Goal: Navigation & Orientation: Understand site structure

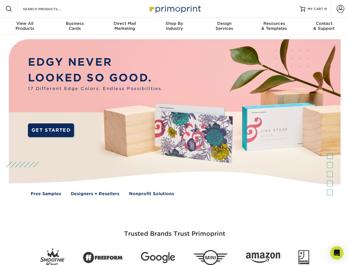
click at [174, 133] on img at bounding box center [175, 121] width 346 height 173
click at [9, 9] on span at bounding box center [9, 9] width 7 height 7
click at [340, 9] on span at bounding box center [341, 9] width 8 height 8
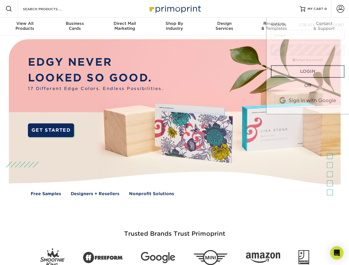
click at [25, 27] on div "View All Products" at bounding box center [25, 26] width 50 height 10
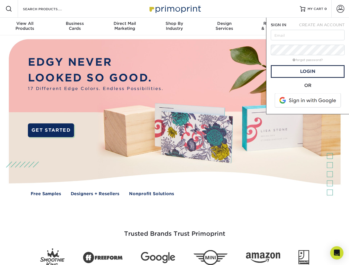
click at [75, 27] on div "Business Cards" at bounding box center [75, 26] width 50 height 10
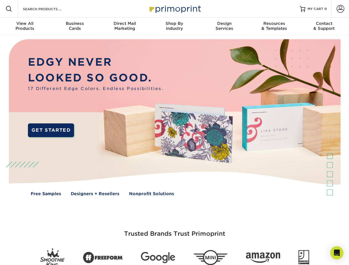
click at [125, 27] on div "Direct Mail Marketing" at bounding box center [125, 26] width 50 height 10
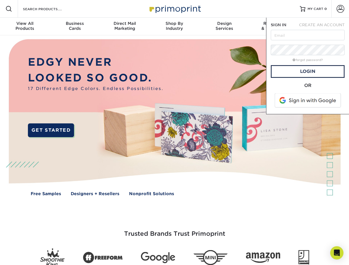
click at [174, 27] on div "Shop By Industry" at bounding box center [175, 26] width 50 height 10
click at [225, 27] on div "Design Services" at bounding box center [225, 26] width 50 height 10
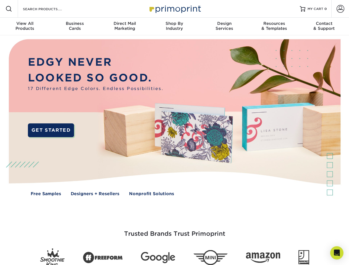
click at [274, 27] on div "Resources & Templates" at bounding box center [274, 26] width 50 height 10
click at [324, 27] on div "Contact & Support" at bounding box center [324, 26] width 50 height 10
